Goal: Register for event/course

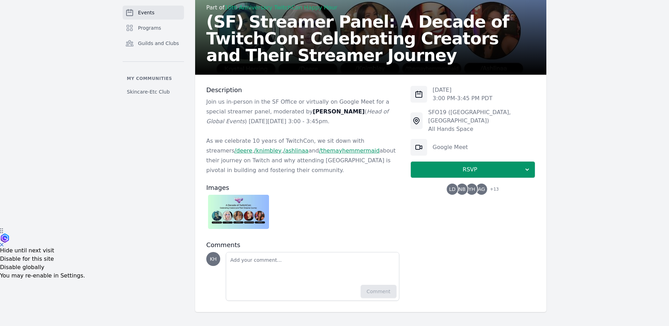
scroll to position [97, 0]
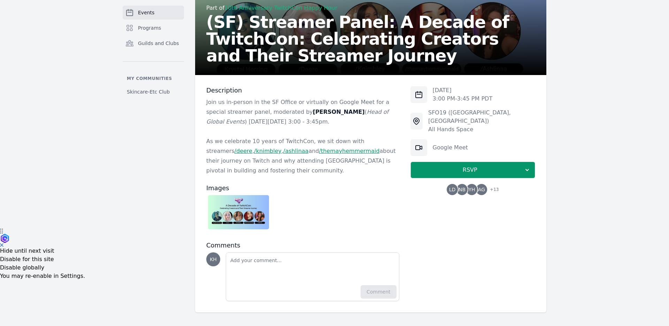
click at [237, 211] on img at bounding box center [238, 212] width 61 height 34
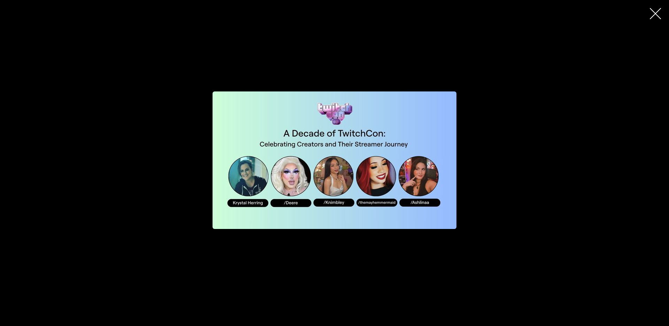
click at [534, 175] on div at bounding box center [334, 159] width 669 height 229
click at [651, 15] on icon "button" at bounding box center [655, 13] width 11 height 11
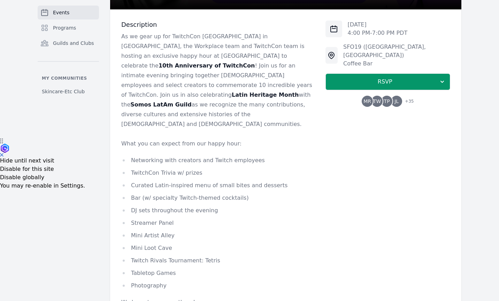
scroll to position [163, 0]
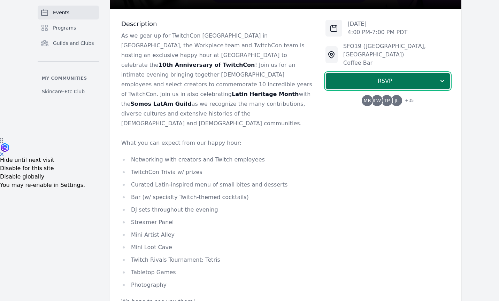
click at [310, 77] on span "RSVP" at bounding box center [384, 81] width 107 height 8
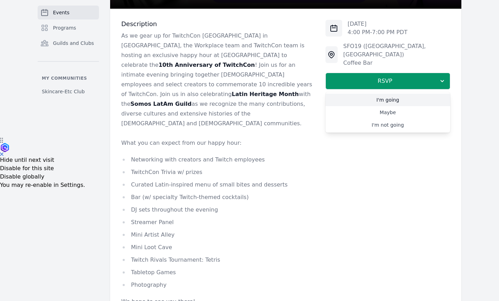
click at [310, 94] on link "I'm going" at bounding box center [388, 100] width 125 height 13
